Goal: Task Accomplishment & Management: Manage account settings

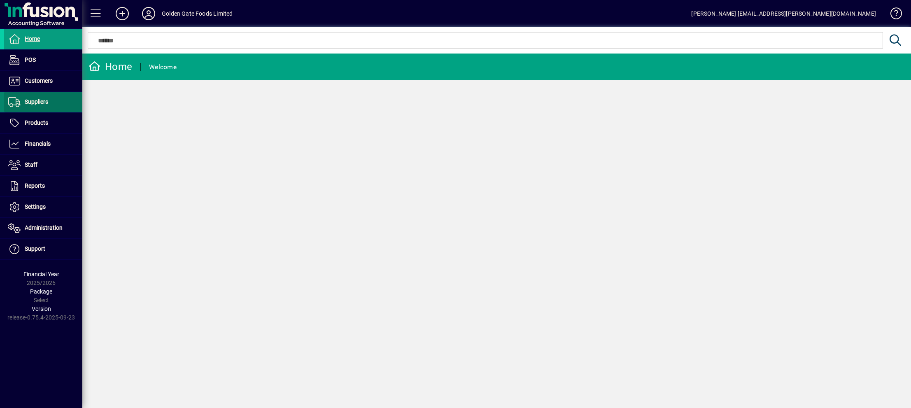
click at [37, 97] on span "Suppliers" at bounding box center [26, 102] width 44 height 10
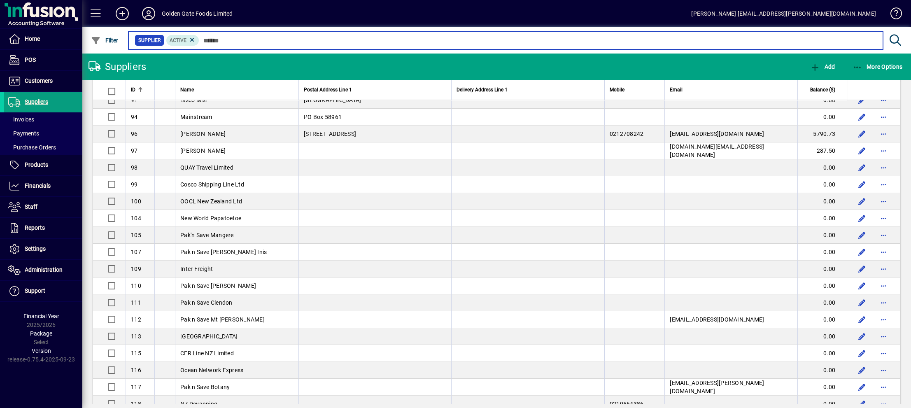
scroll to position [494, 0]
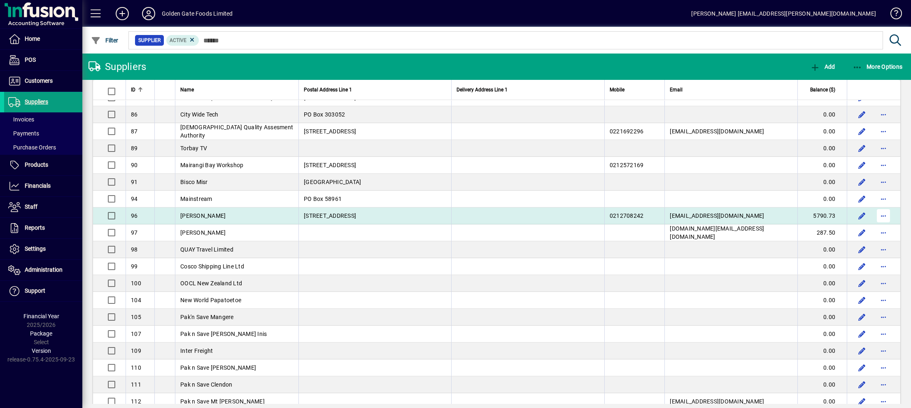
click at [874, 215] on span "button" at bounding box center [884, 216] width 20 height 20
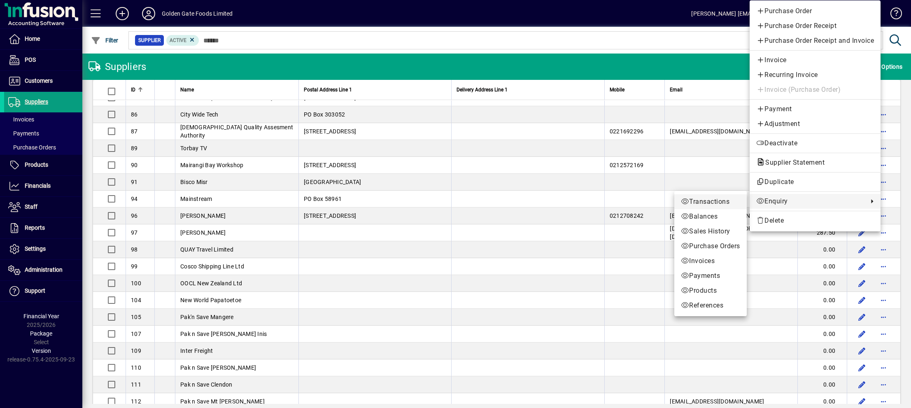
click at [727, 197] on span "Transactions" at bounding box center [710, 202] width 59 height 10
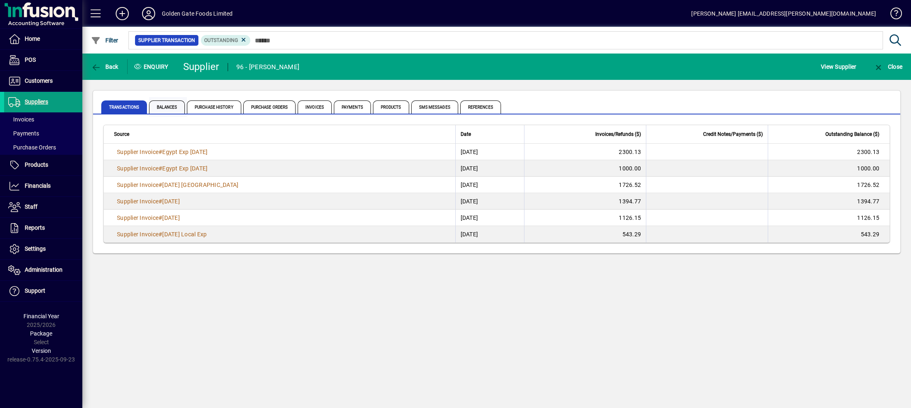
click at [167, 111] on span "Balances" at bounding box center [167, 106] width 36 height 13
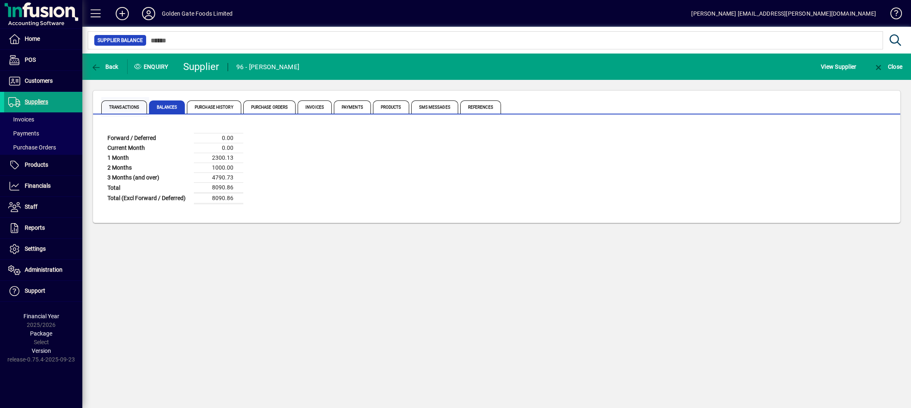
click at [135, 104] on span "Transactions" at bounding box center [124, 106] width 46 height 13
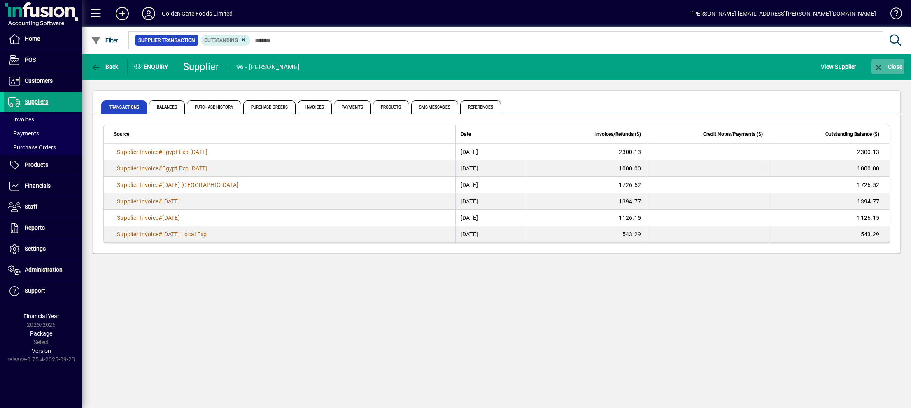
click at [883, 65] on icon "button" at bounding box center [879, 67] width 10 height 8
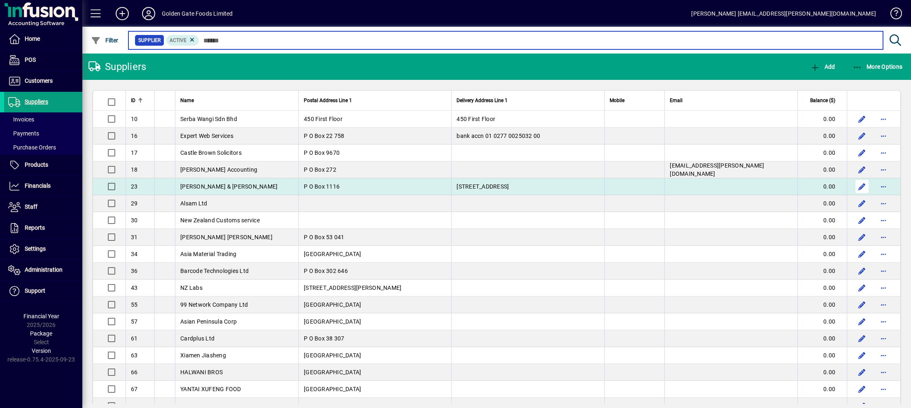
scroll to position [123, 0]
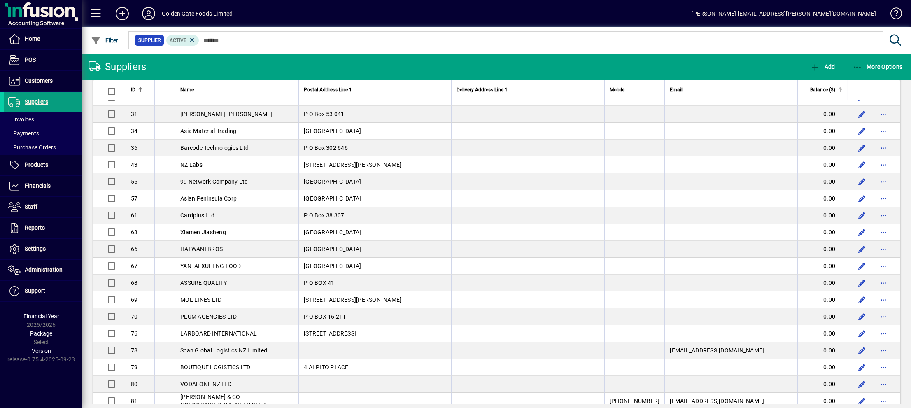
click at [817, 87] on span "Balance ($)" at bounding box center [823, 89] width 25 height 9
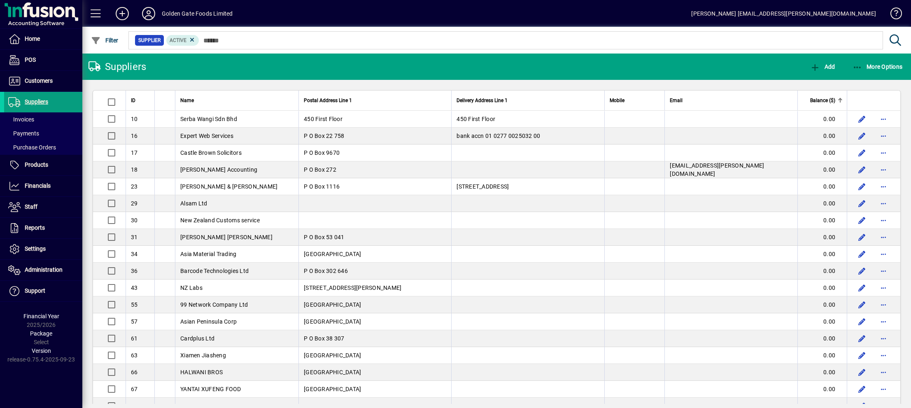
click at [818, 97] on span "Balance ($)" at bounding box center [823, 100] width 25 height 9
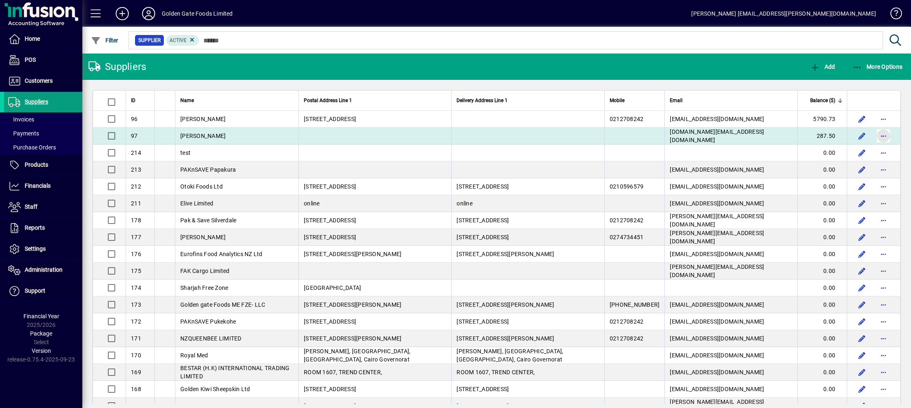
click at [875, 133] on span "button" at bounding box center [884, 136] width 20 height 20
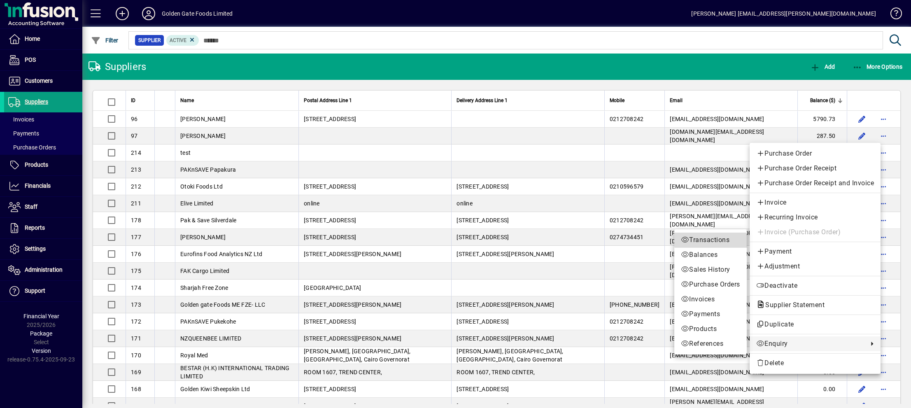
click at [715, 237] on span "Transactions" at bounding box center [710, 240] width 59 height 10
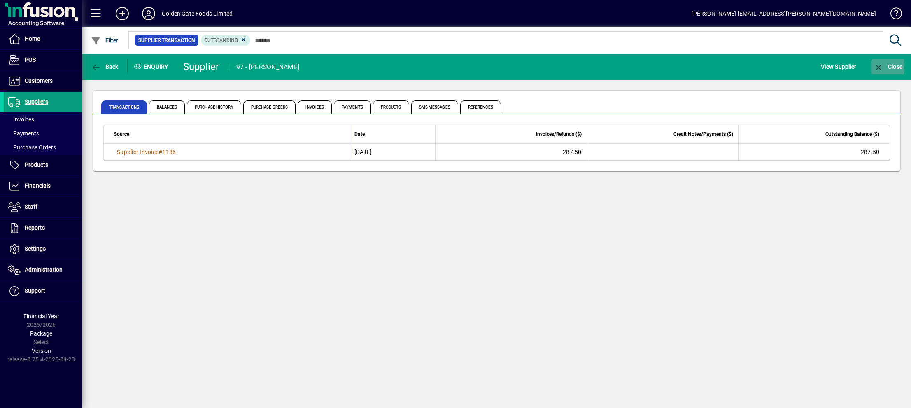
click at [882, 64] on icon "button" at bounding box center [879, 67] width 10 height 8
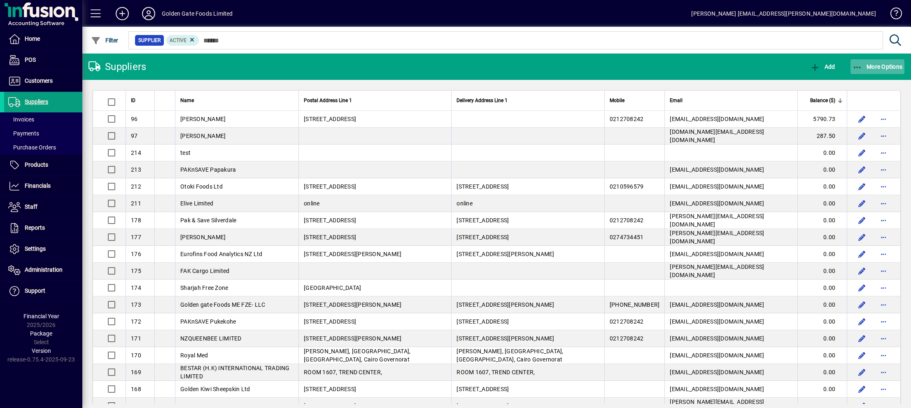
click at [856, 64] on icon "button" at bounding box center [858, 67] width 10 height 8
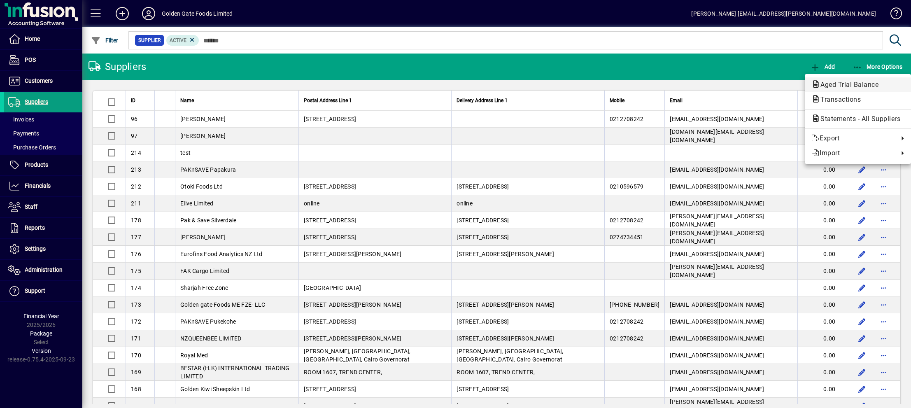
click at [843, 81] on span "Aged Trial Balance" at bounding box center [847, 85] width 71 height 8
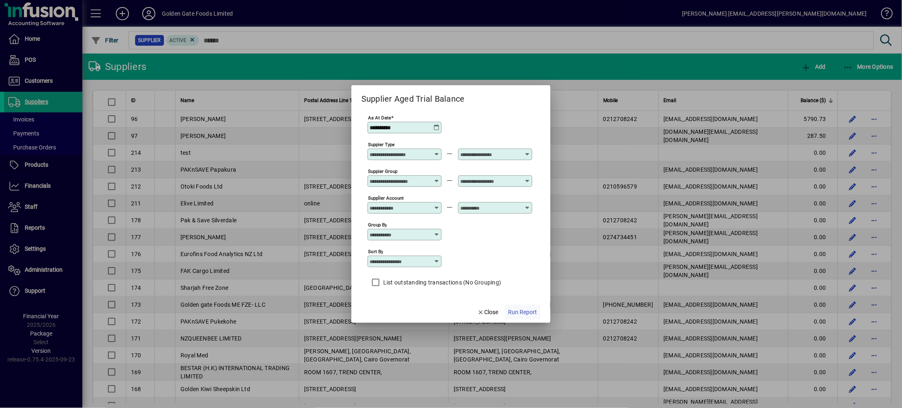
click at [521, 310] on span "Run Report" at bounding box center [522, 312] width 29 height 9
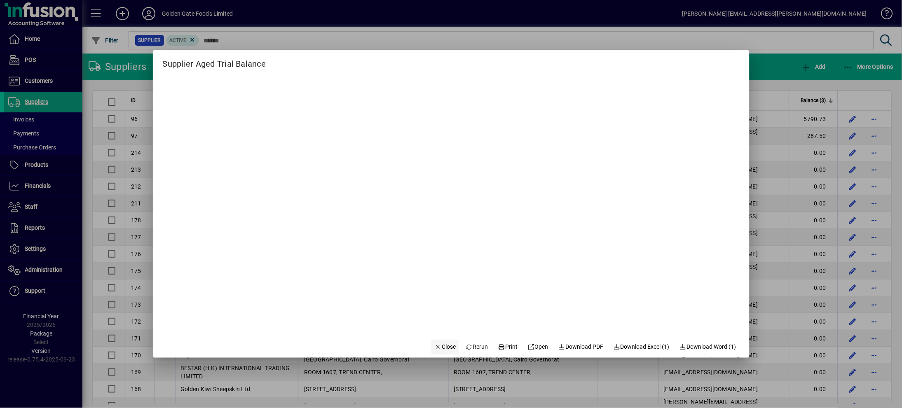
click at [435, 339] on span "button" at bounding box center [445, 347] width 28 height 20
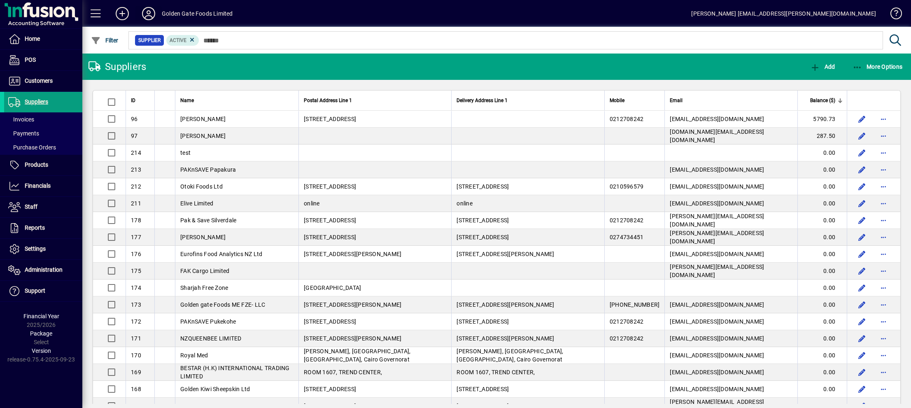
click at [150, 8] on icon at bounding box center [148, 13] width 16 height 13
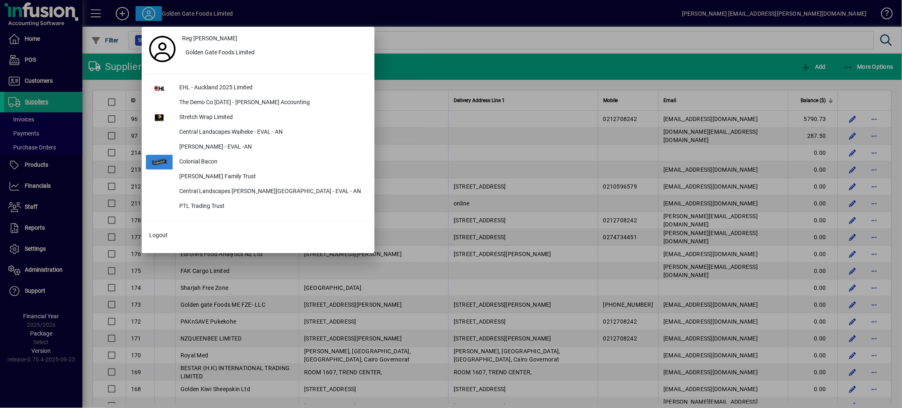
click at [307, 9] on div at bounding box center [451, 204] width 902 height 408
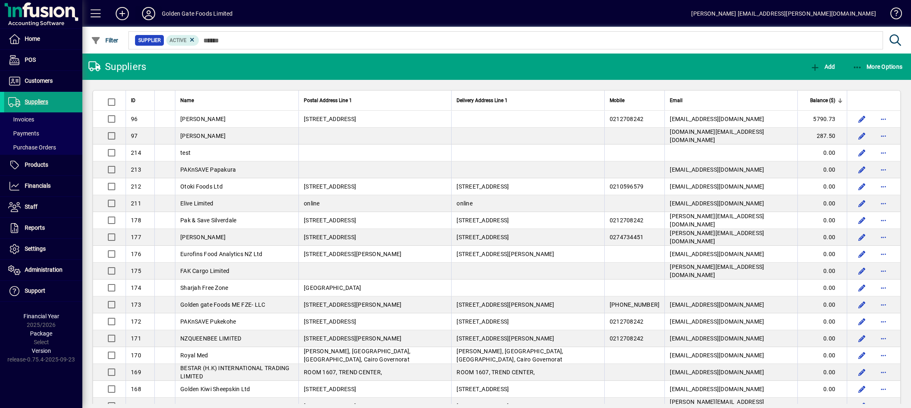
click at [148, 13] on icon at bounding box center [148, 13] width 16 height 13
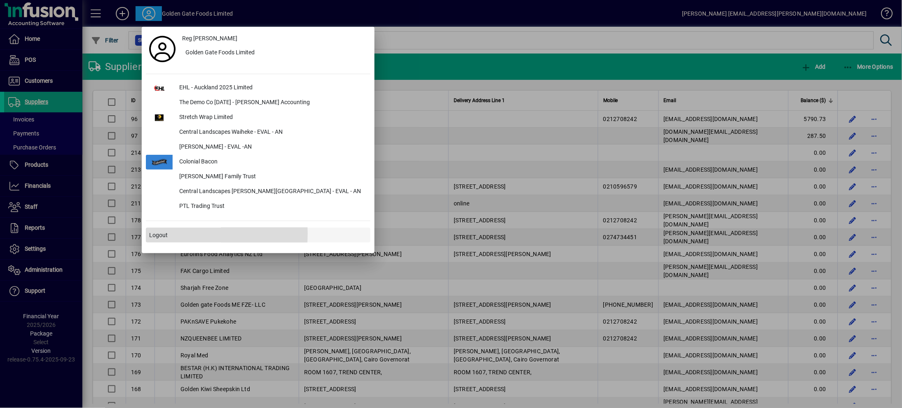
click at [159, 234] on span "Logout" at bounding box center [158, 235] width 19 height 9
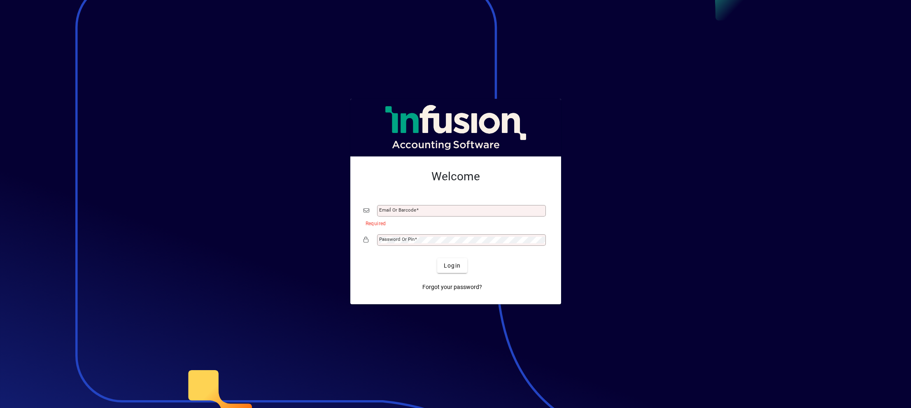
click at [389, 206] on div "Email or Barcode" at bounding box center [461, 211] width 169 height 12
type input "**********"
click at [451, 268] on span "Login" at bounding box center [452, 266] width 17 height 9
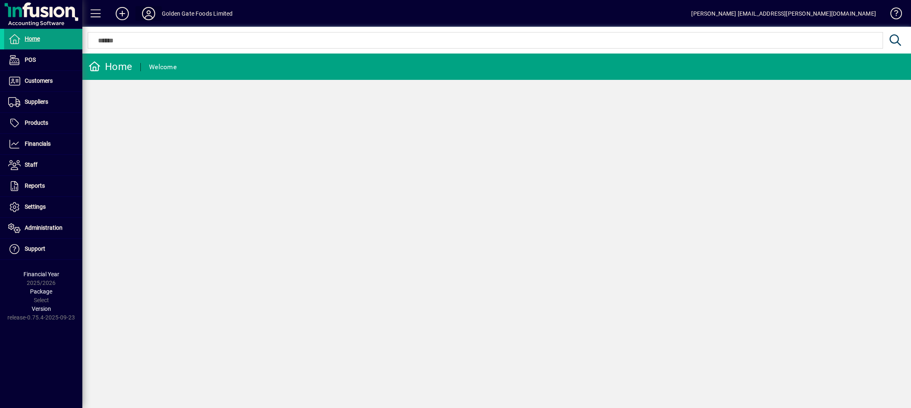
click at [148, 12] on icon at bounding box center [148, 13] width 16 height 13
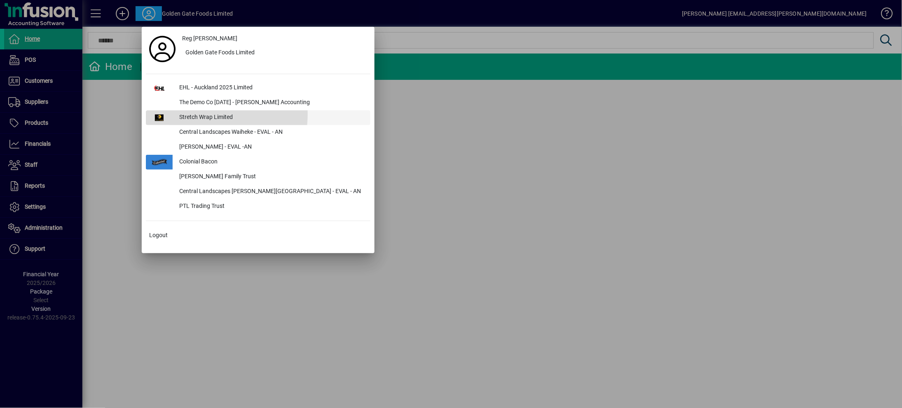
click at [186, 114] on div "Stretch Wrap Limited" at bounding box center [272, 117] width 198 height 15
